Goal: Task Accomplishment & Management: Use online tool/utility

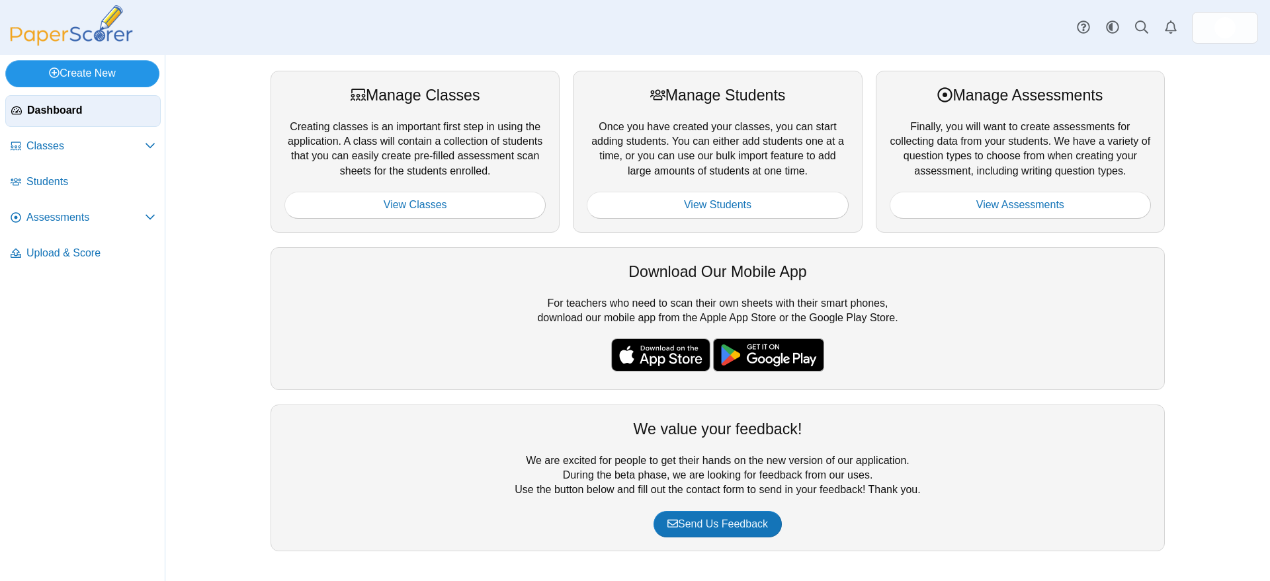
click at [99, 71] on link "Create New" at bounding box center [82, 73] width 154 height 26
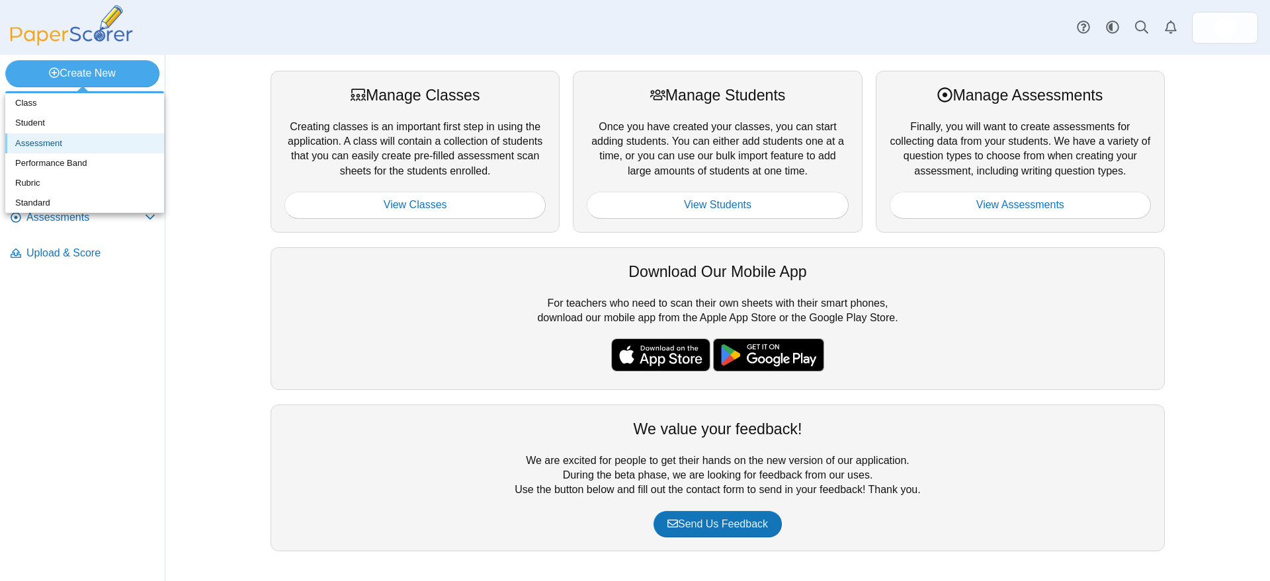
click at [49, 142] on link "Assessment" at bounding box center [84, 144] width 159 height 20
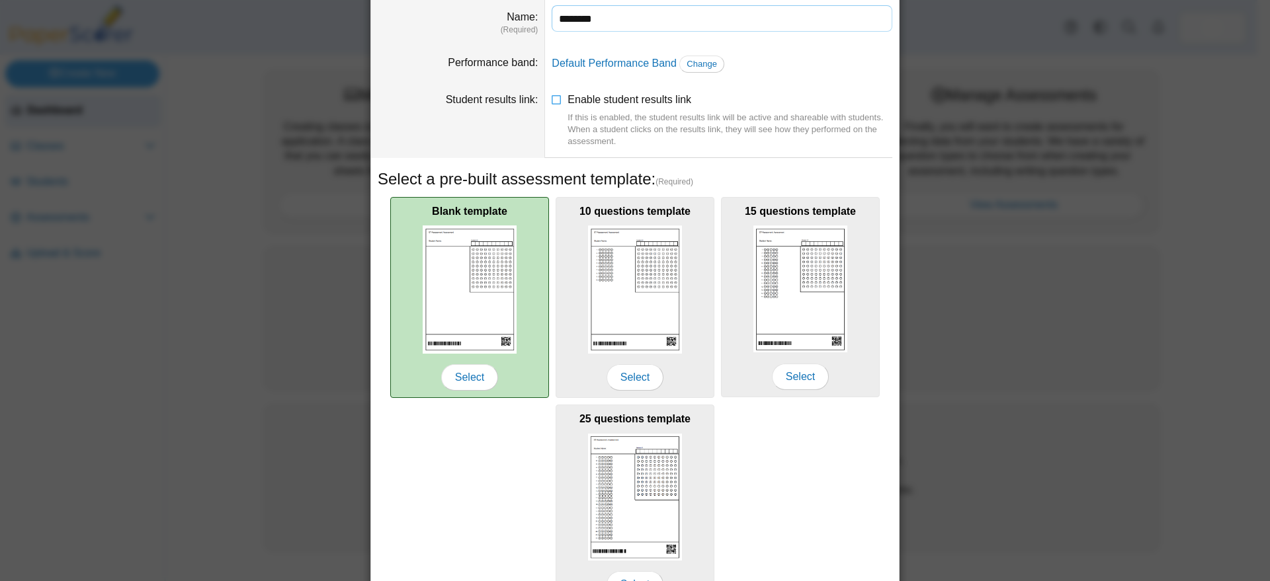
scroll to position [138, 0]
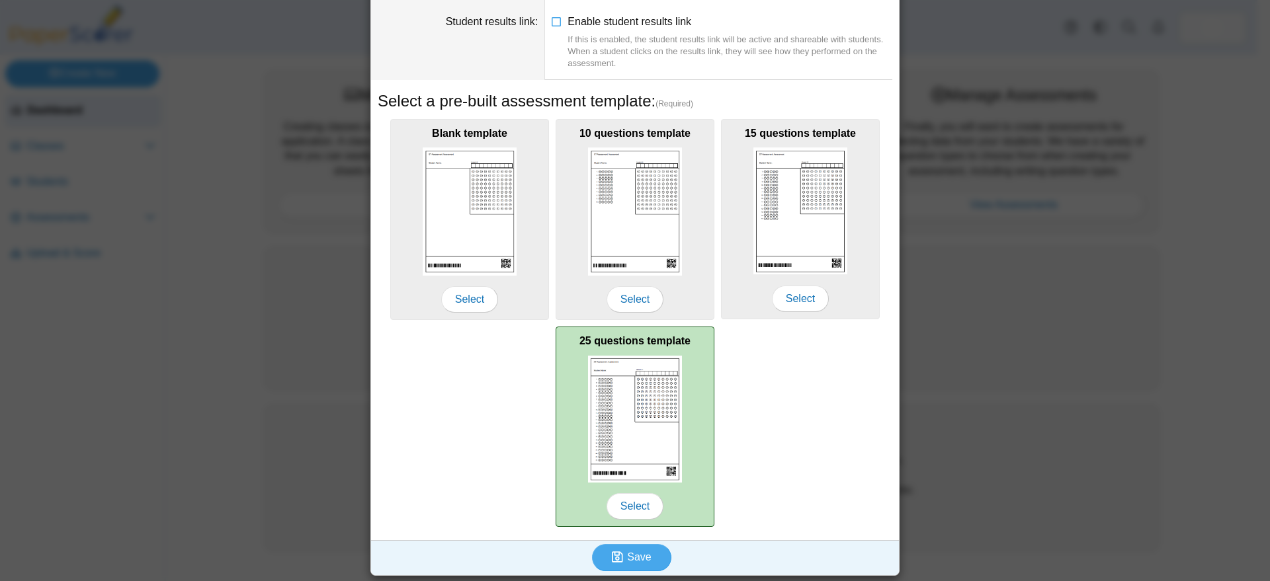
type input "********"
click at [625, 411] on img at bounding box center [635, 419] width 94 height 127
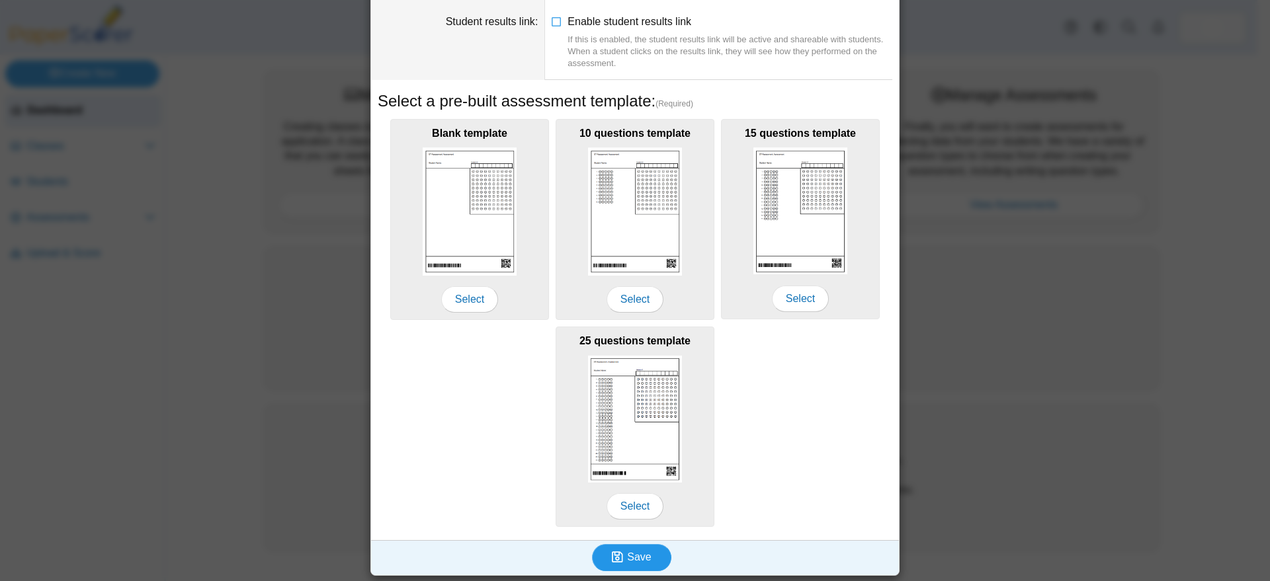
click at [627, 556] on span "Save" at bounding box center [639, 557] width 24 height 11
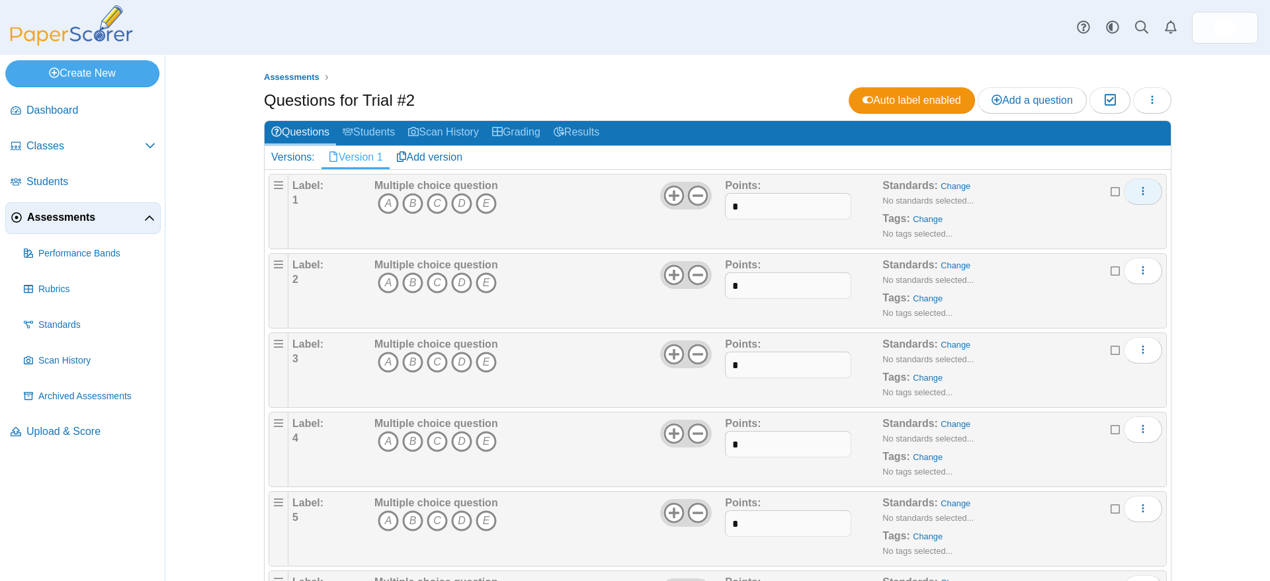
click at [1138, 190] on icon "More options" at bounding box center [1143, 191] width 11 height 11
click at [1183, 187] on div "Assessments Questions for Trial #2 Auto label enabled Add a question Moderation…" at bounding box center [718, 318] width 992 height 526
click at [1147, 98] on icon "button" at bounding box center [1152, 100] width 11 height 11
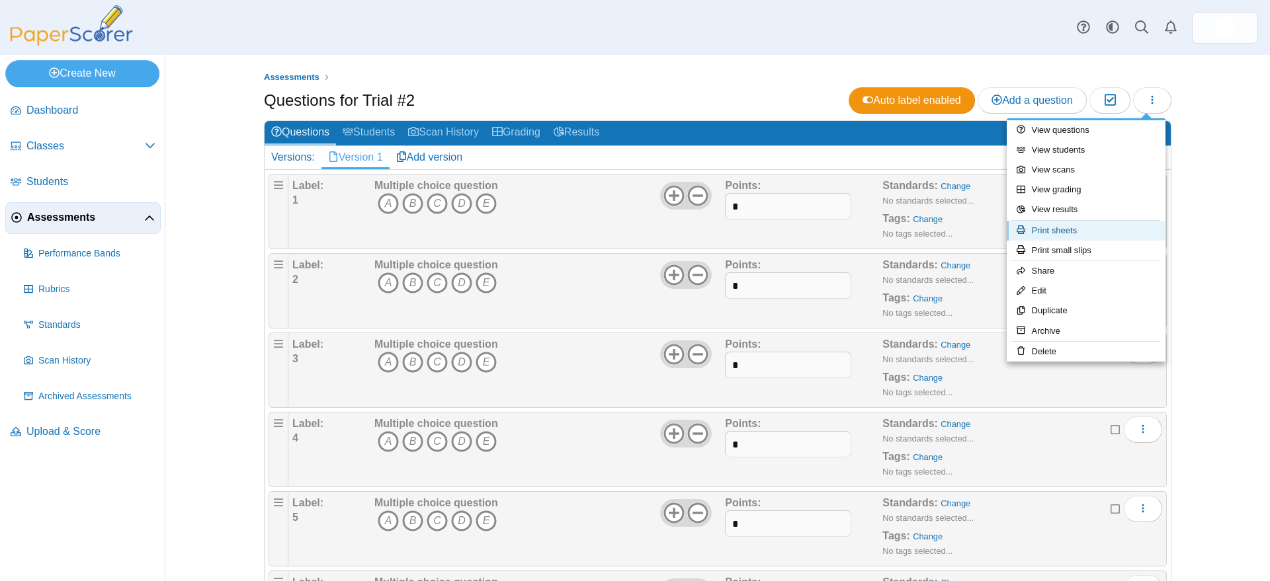
click at [1069, 229] on link "Print sheets" at bounding box center [1086, 231] width 159 height 20
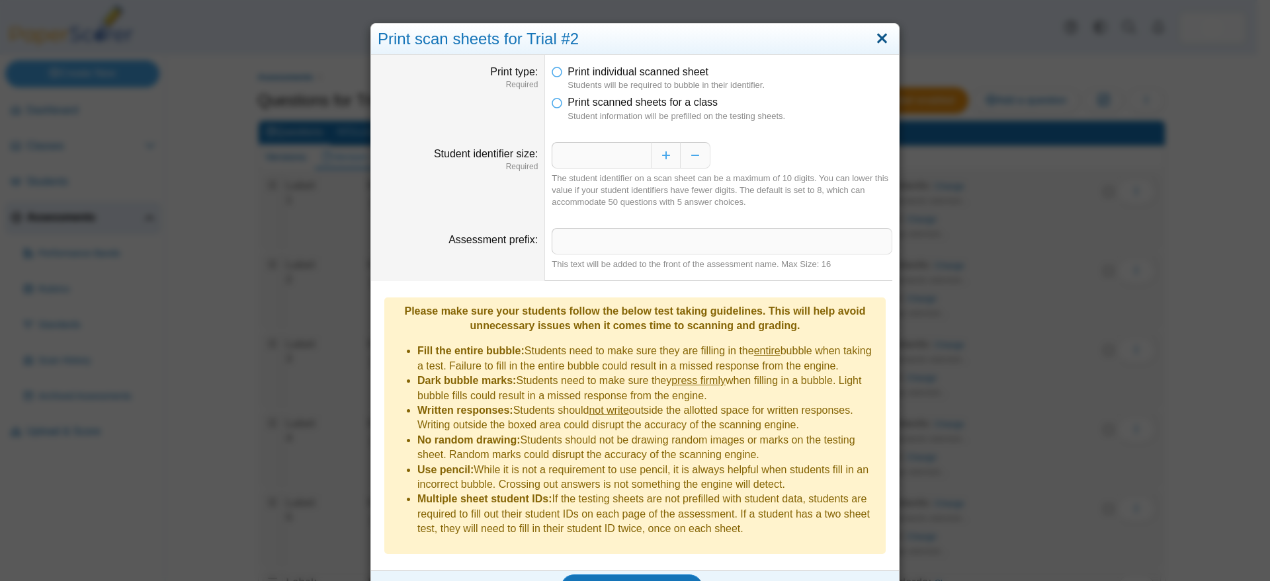
click at [874, 38] on link "Close" at bounding box center [882, 39] width 21 height 22
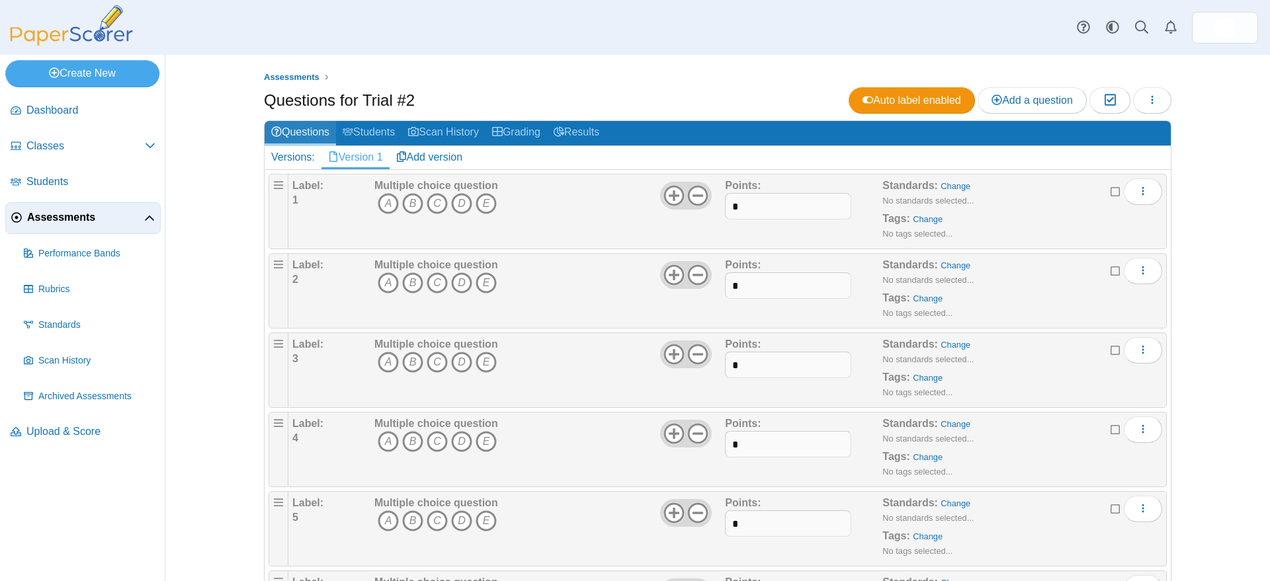
click at [300, 129] on link "Questions" at bounding box center [300, 133] width 71 height 24
click at [368, 129] on link "Students" at bounding box center [368, 133] width 65 height 24
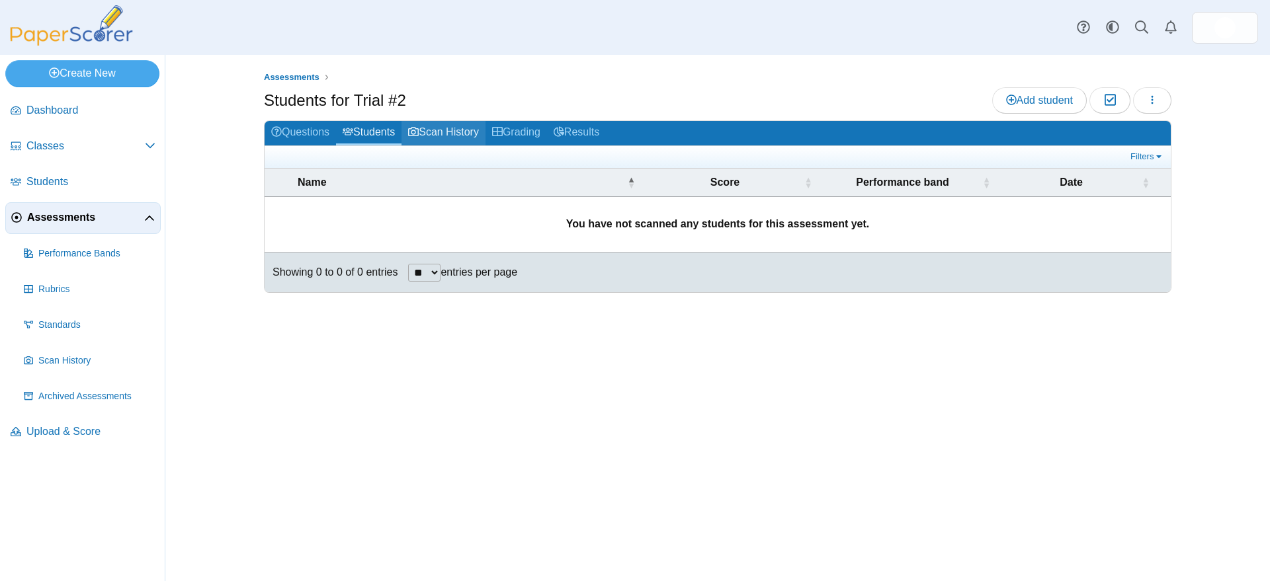
click at [454, 130] on link "Scan History" at bounding box center [443, 133] width 84 height 24
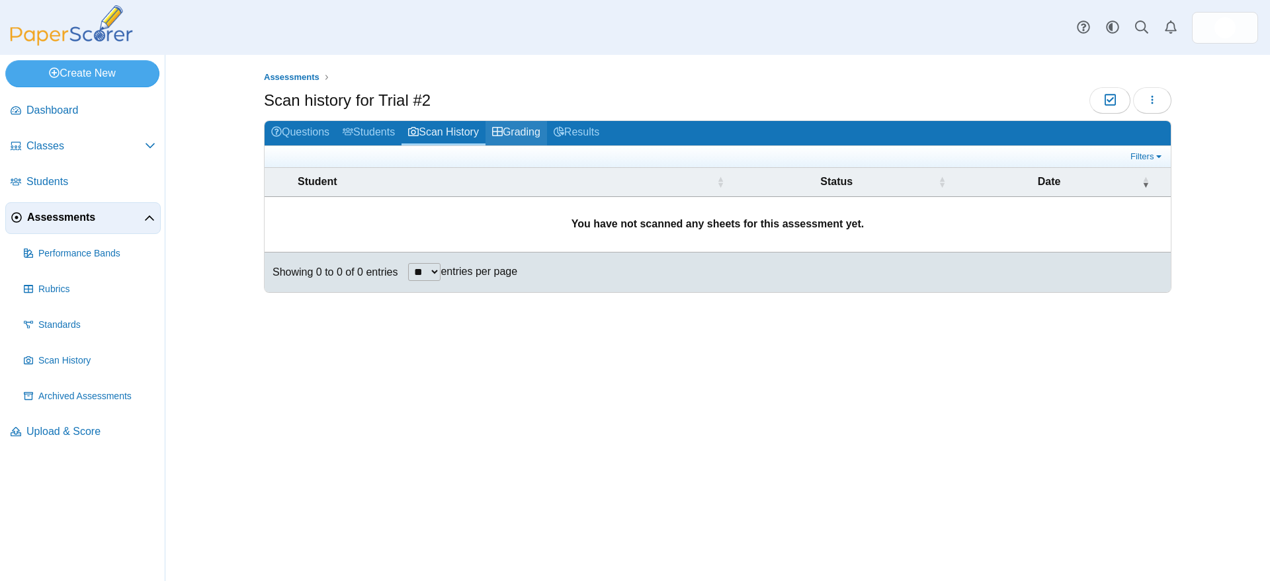
click at [526, 130] on link "Grading" at bounding box center [516, 133] width 62 height 24
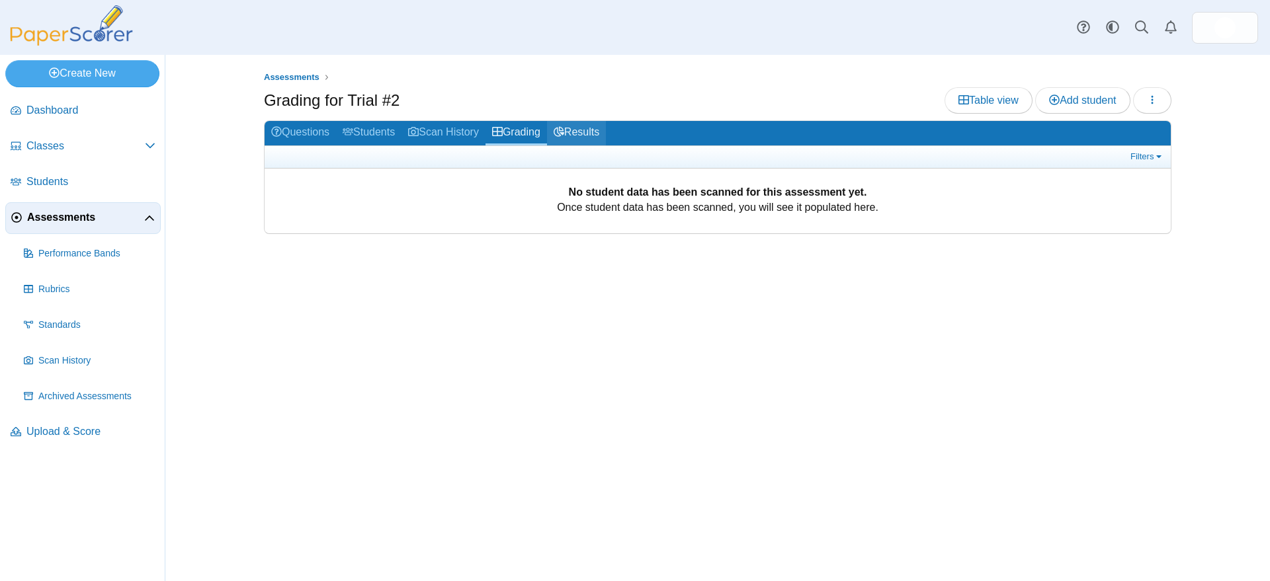
click at [592, 132] on link "Results" at bounding box center [576, 133] width 59 height 24
click at [1154, 99] on icon "button" at bounding box center [1152, 100] width 11 height 11
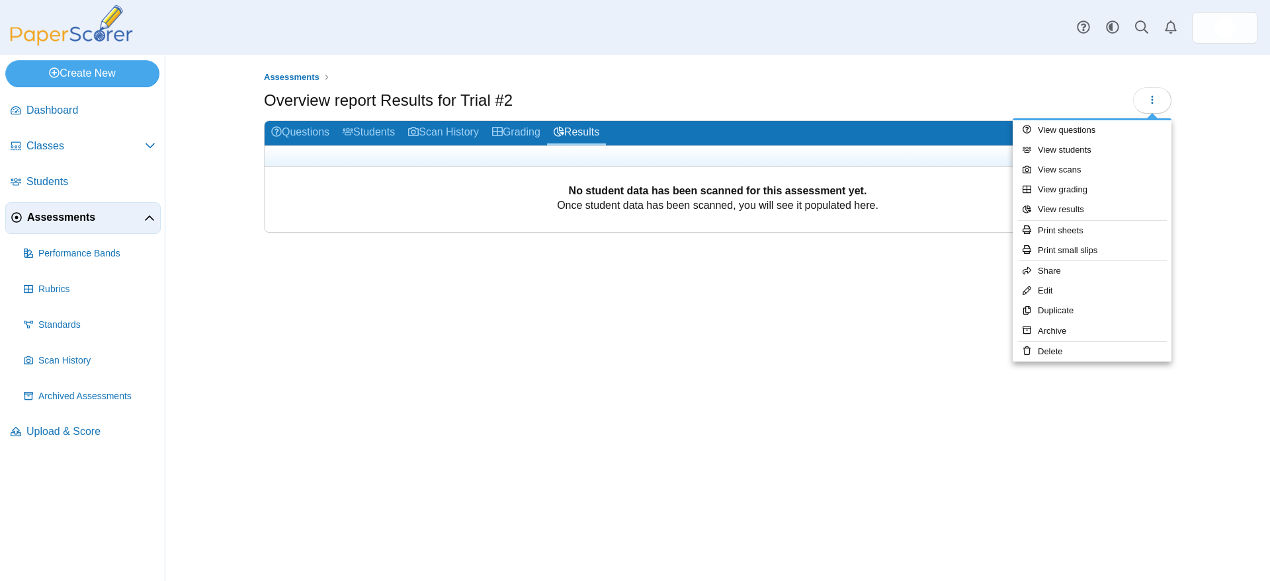
click at [1202, 244] on div "Assessments Overview report Results for Trial #2" at bounding box center [718, 318] width 992 height 526
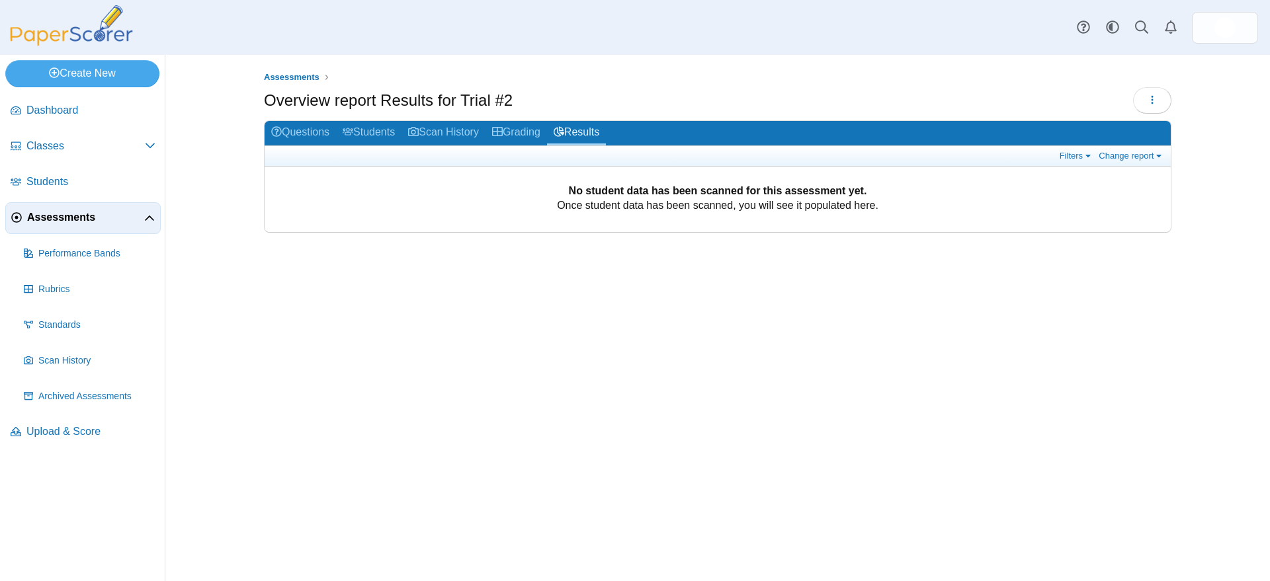
click at [75, 215] on span "Assessments" at bounding box center [85, 217] width 117 height 15
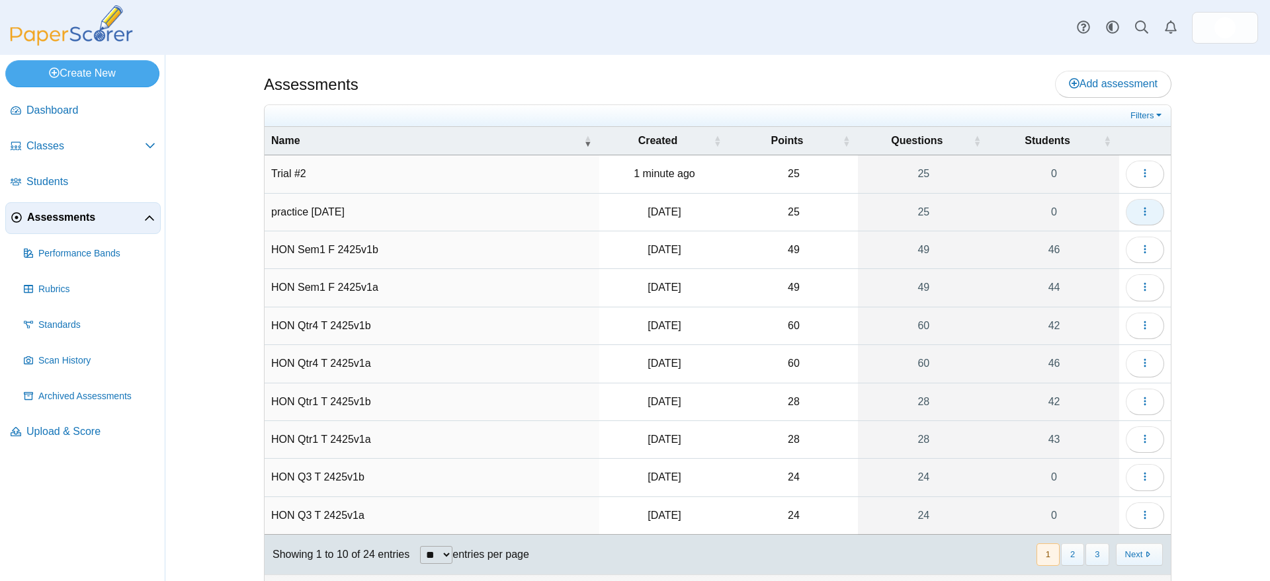
click at [1140, 210] on icon "button" at bounding box center [1145, 211] width 11 height 11
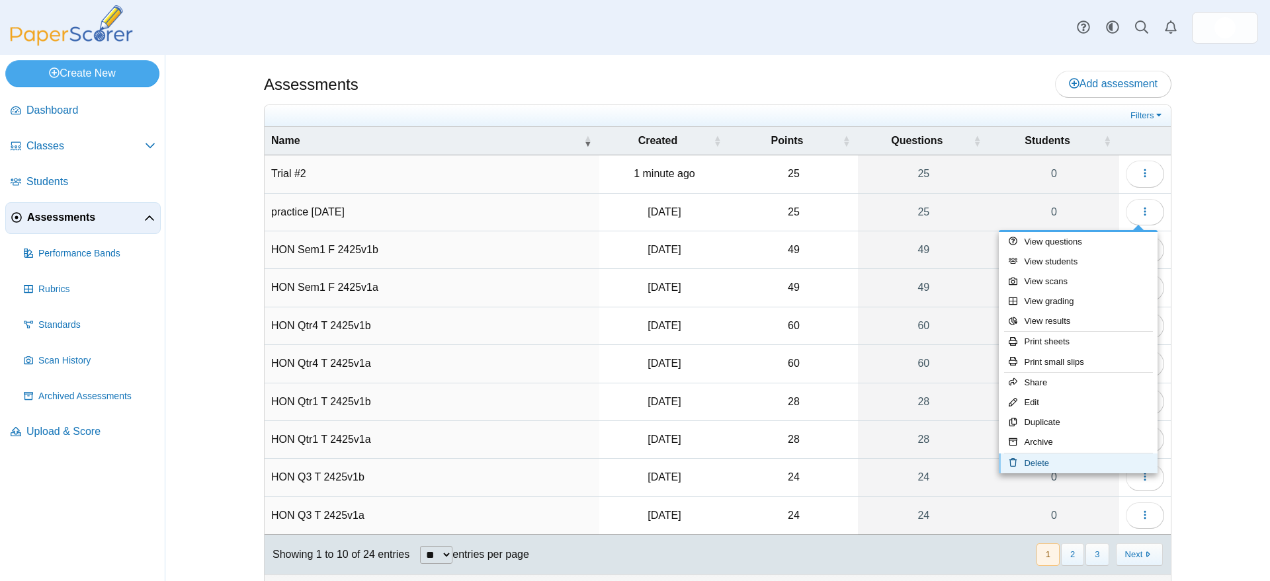
click at [1038, 462] on link "Delete" at bounding box center [1078, 464] width 159 height 20
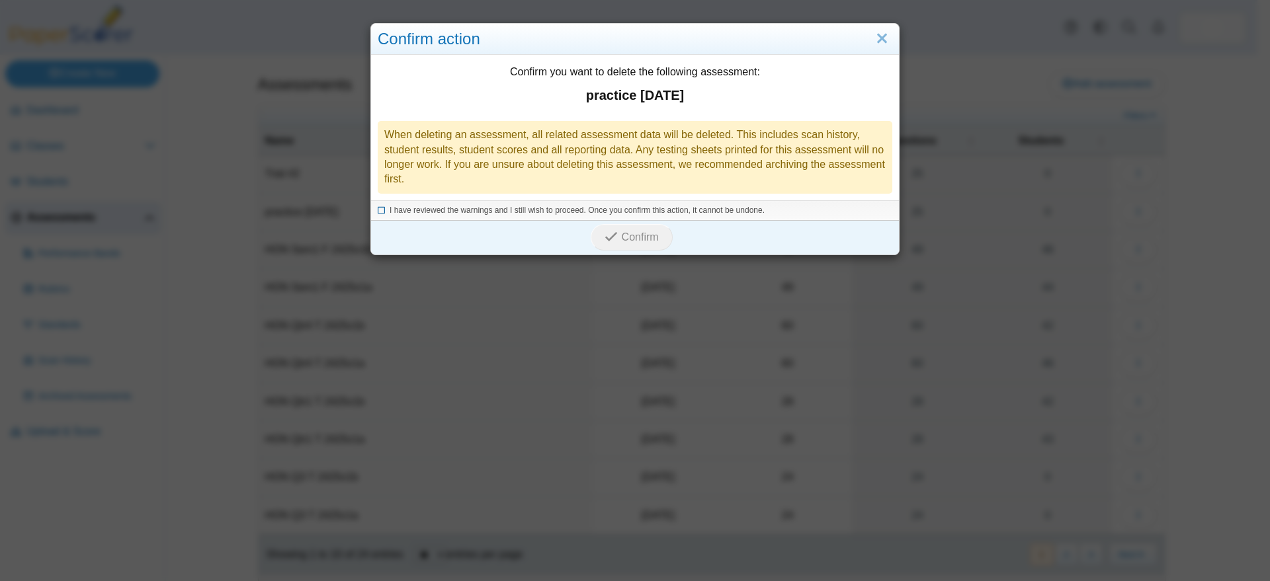
click at [378, 209] on icon at bounding box center [382, 208] width 8 height 7
click at [625, 239] on span "Confirm" at bounding box center [640, 236] width 37 height 11
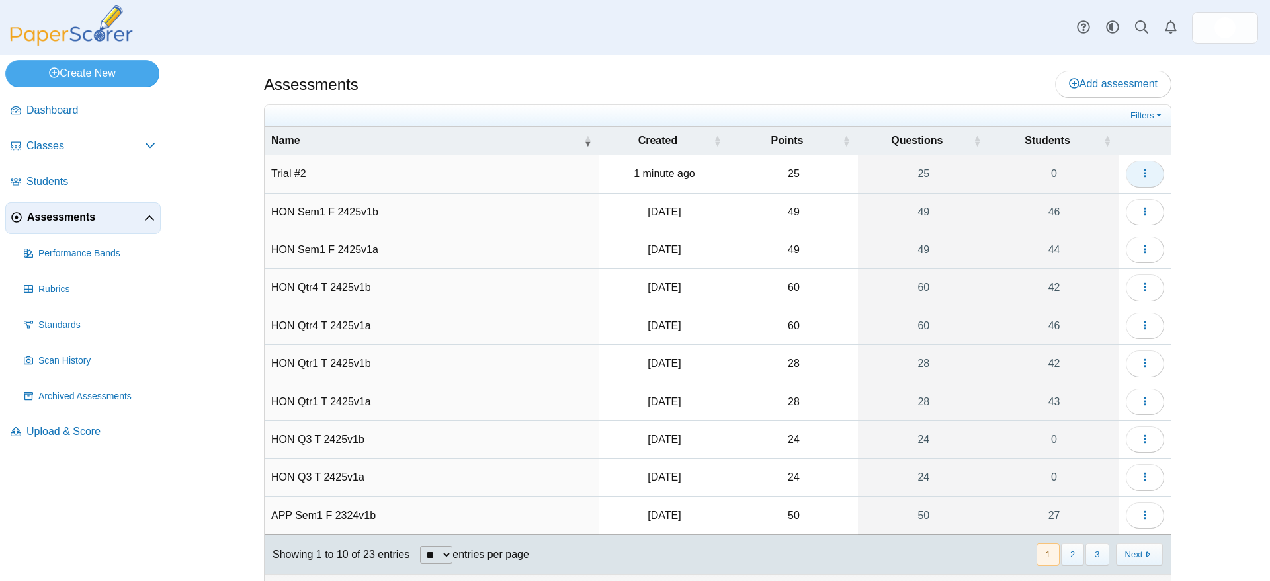
click at [1140, 173] on icon "button" at bounding box center [1145, 173] width 11 height 11
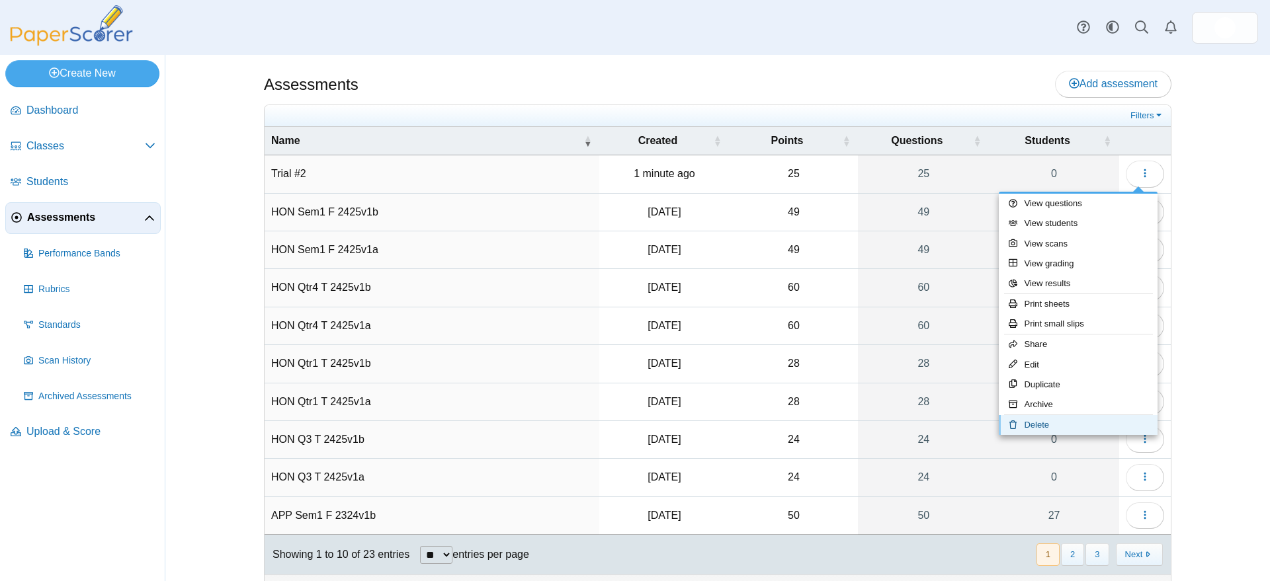
click at [1042, 425] on link "Delete" at bounding box center [1078, 425] width 159 height 20
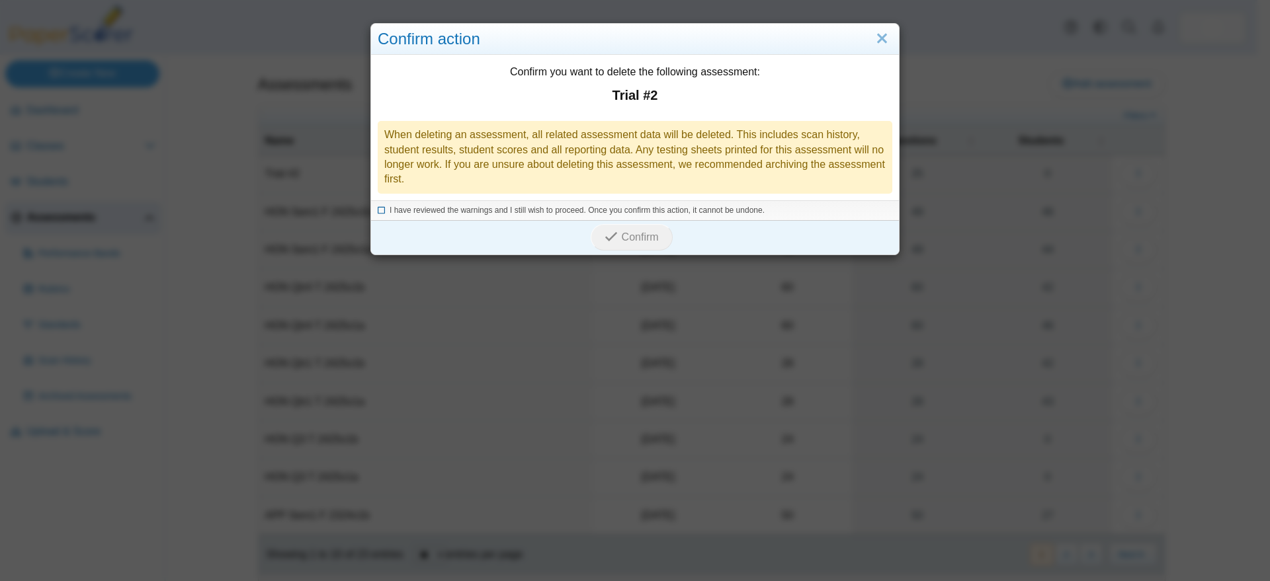
click at [378, 208] on icon at bounding box center [382, 208] width 8 height 7
click at [631, 237] on span "Confirm" at bounding box center [640, 236] width 37 height 11
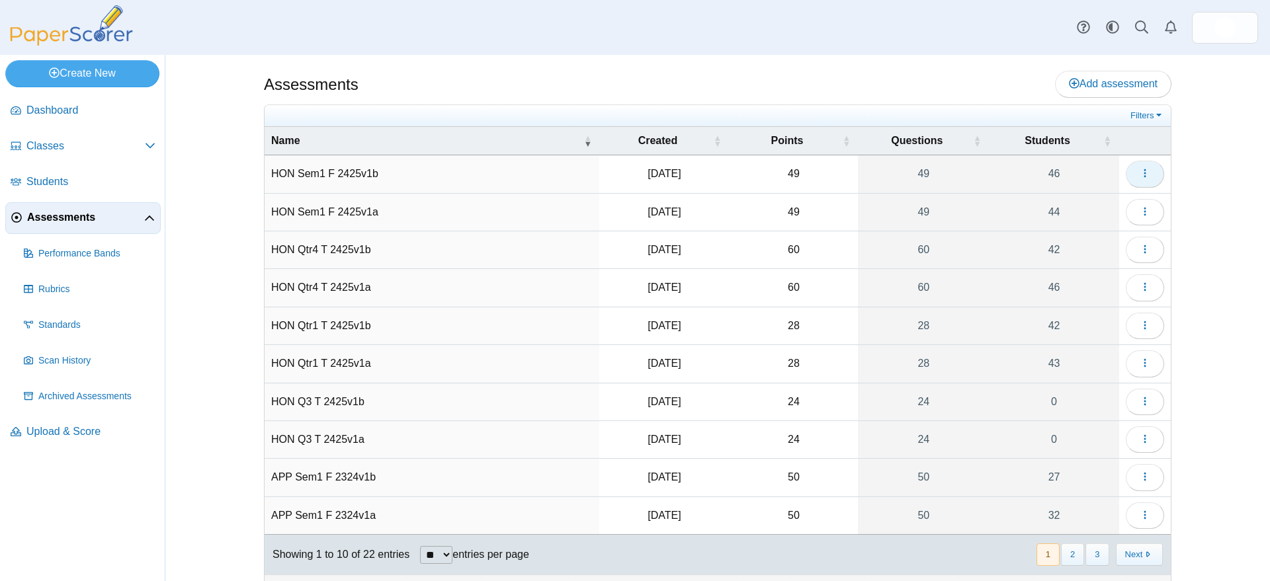
click at [1141, 171] on icon "button" at bounding box center [1145, 173] width 11 height 11
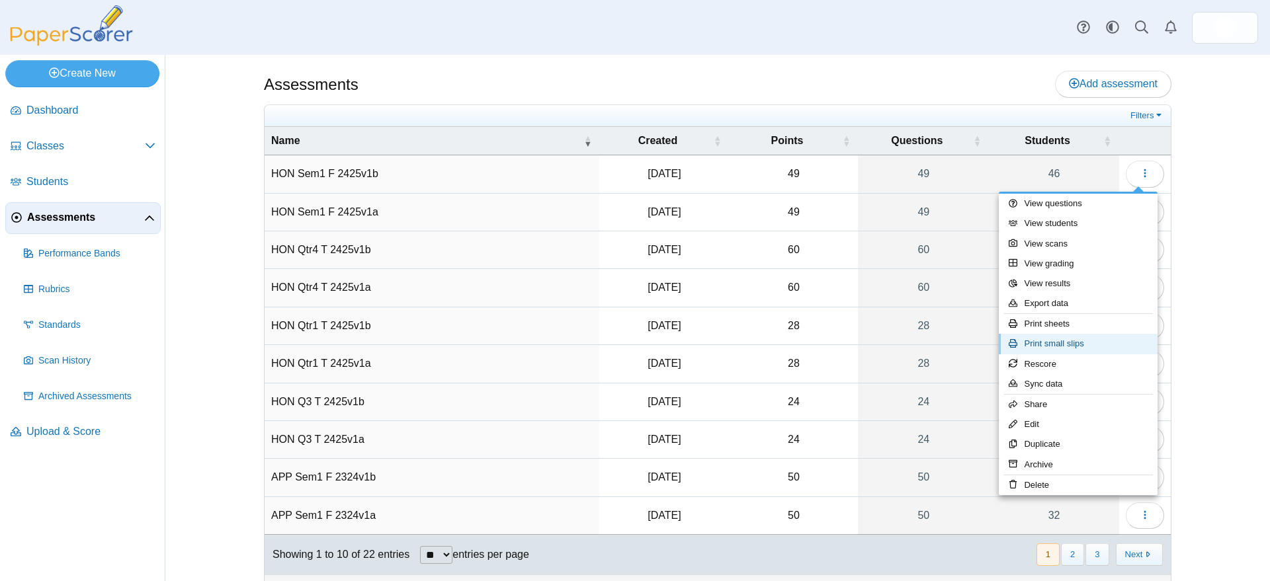
click at [1082, 343] on link "Print small slips" at bounding box center [1078, 344] width 159 height 20
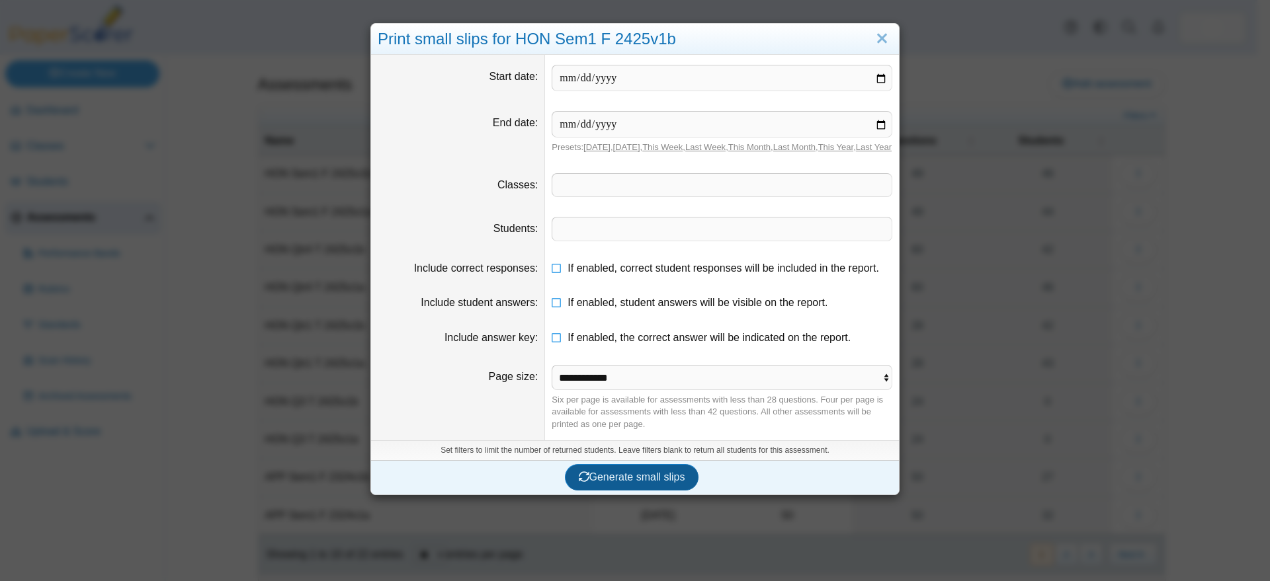
click at [630, 483] on span "Generate small slips" at bounding box center [632, 477] width 106 height 11
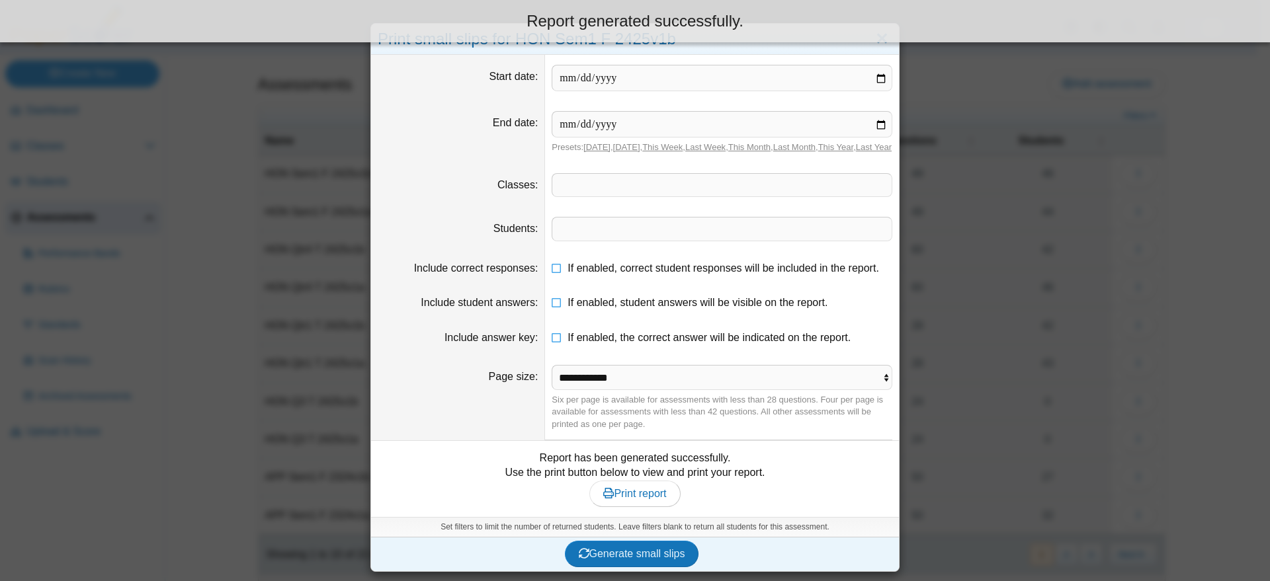
scroll to position [9, 0]
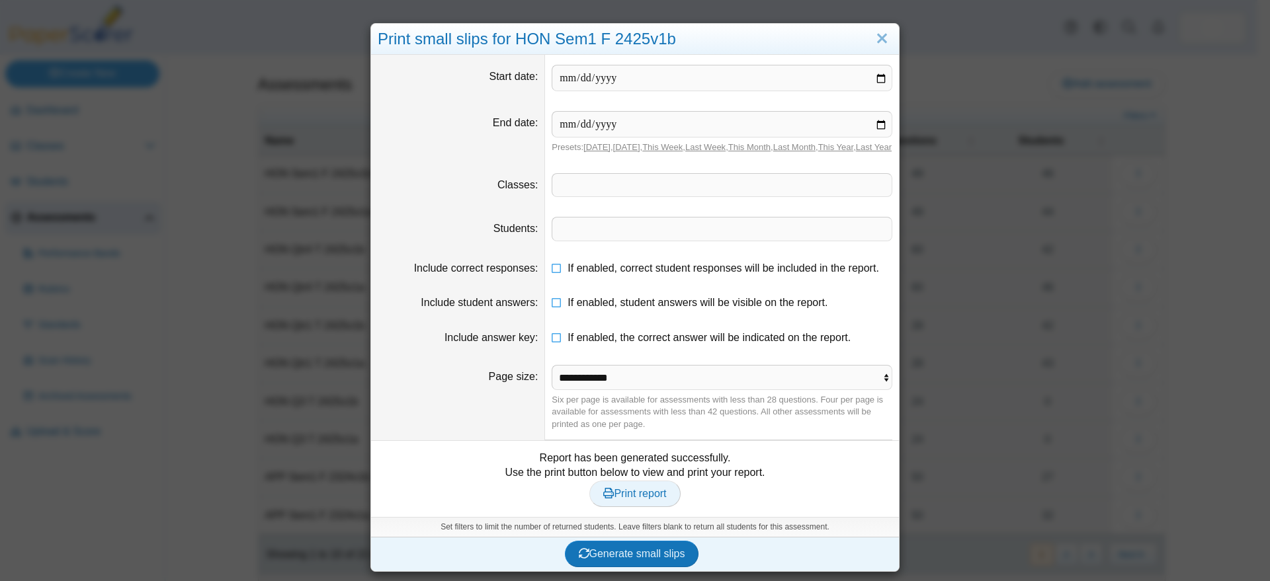
click at [642, 496] on span "Print report" at bounding box center [634, 493] width 63 height 11
click at [876, 30] on link "Close" at bounding box center [882, 39] width 21 height 22
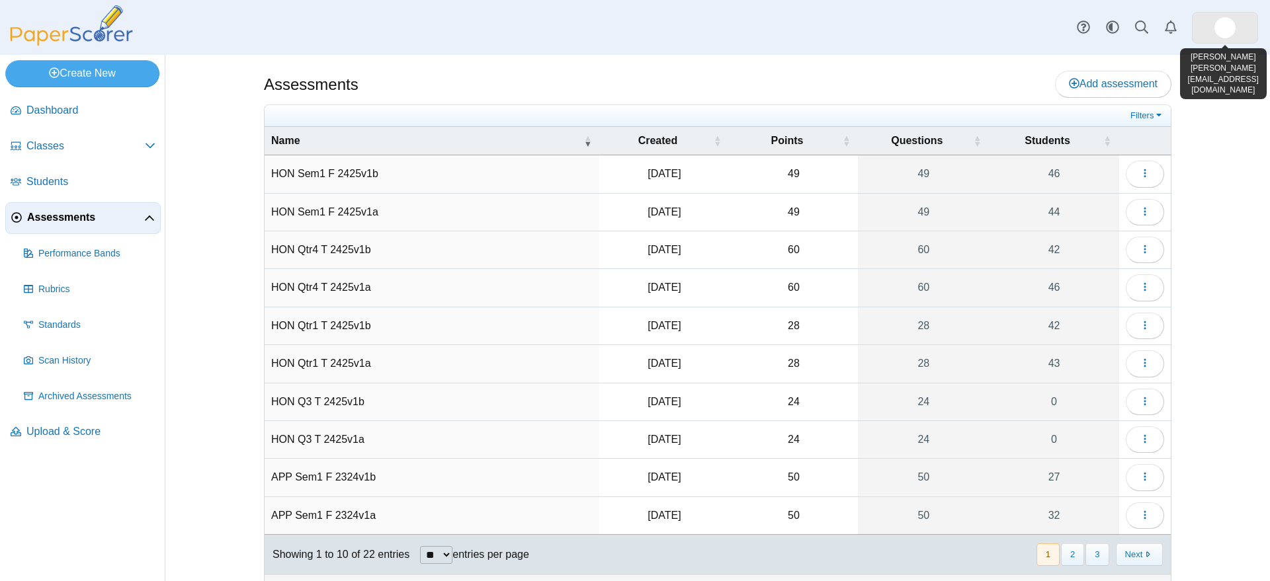
click at [1227, 25] on img at bounding box center [1224, 27] width 21 height 21
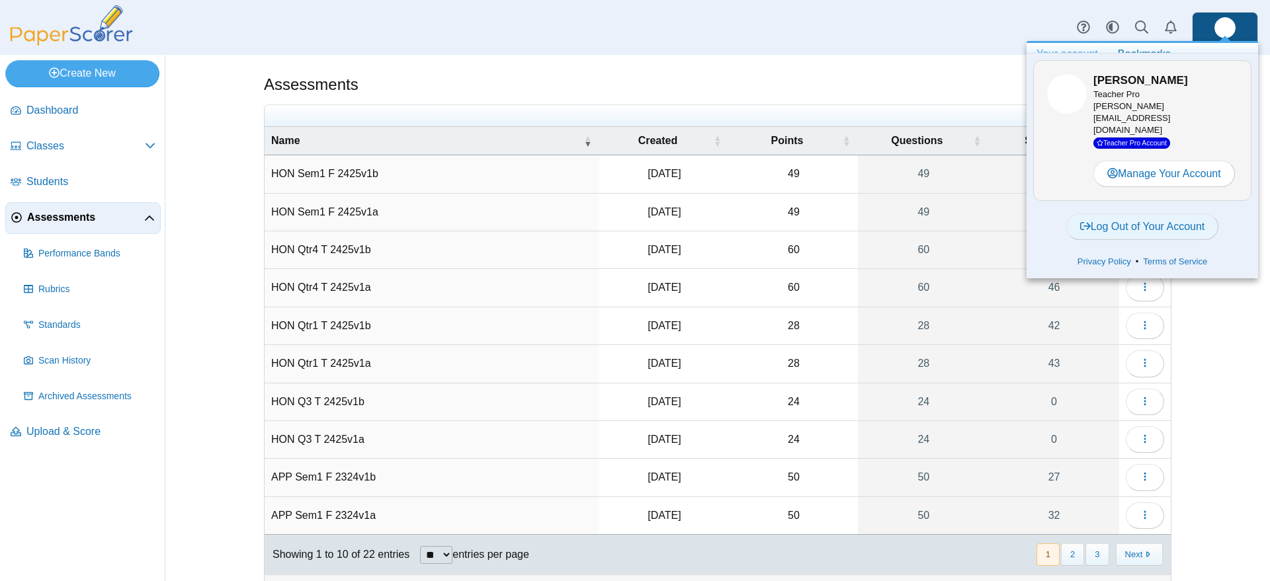
click at [1151, 214] on link "Log Out of Your Account" at bounding box center [1142, 227] width 153 height 26
